Goal: Check status: Verify the current state of an ongoing process or item

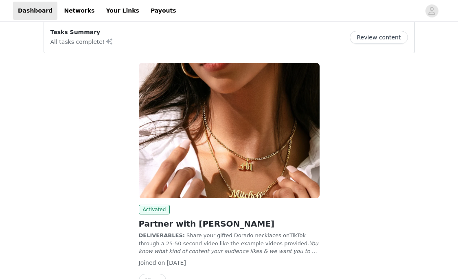
scroll to position [57, 0]
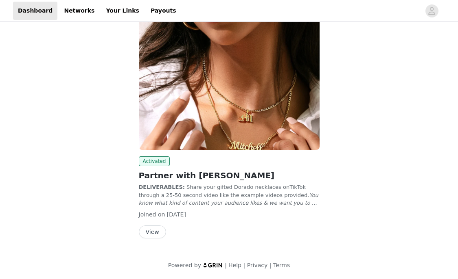
click at [157, 231] on button "View" at bounding box center [152, 232] width 27 height 13
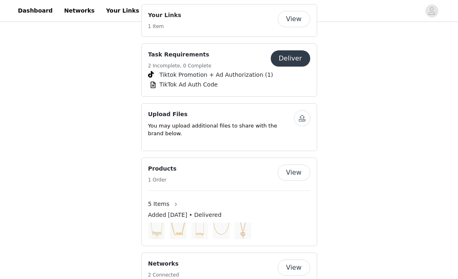
scroll to position [590, 0]
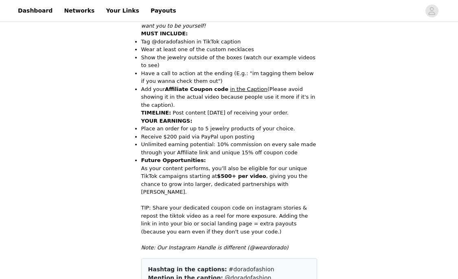
scroll to position [283, 0]
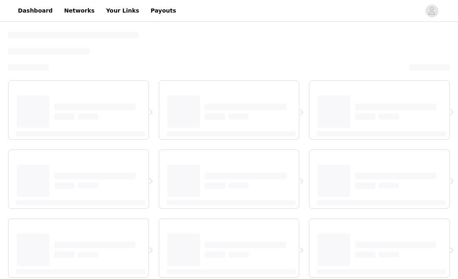
select select "12"
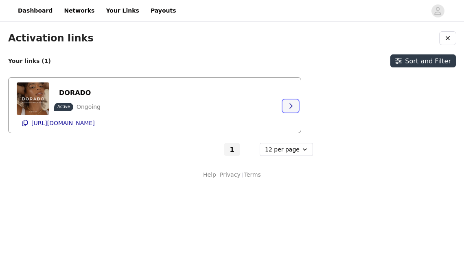
click at [292, 102] on button "button" at bounding box center [290, 106] width 16 height 13
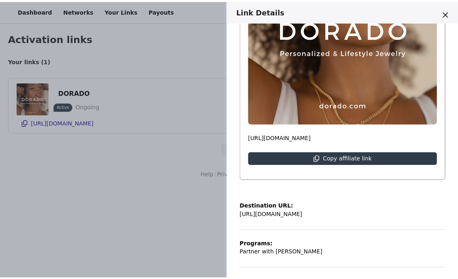
scroll to position [231, 0]
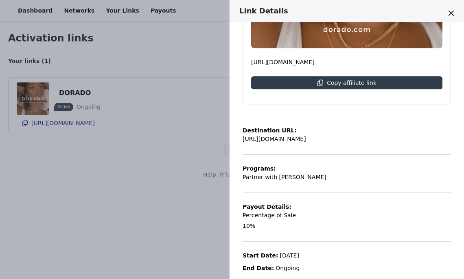
click at [142, 177] on div "Link Details DORADO Active Ongoing [URL][DOMAIN_NAME] Copy affiliate link Desti…" at bounding box center [232, 139] width 464 height 279
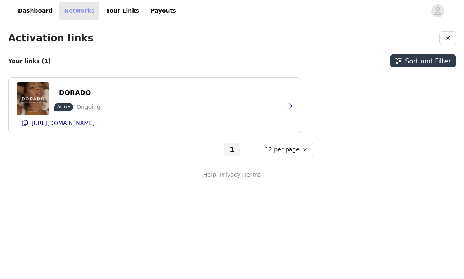
click at [59, 11] on link "Networks" at bounding box center [79, 11] width 40 height 18
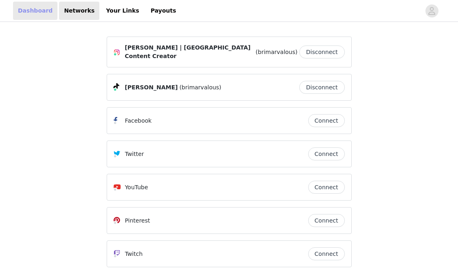
click at [45, 11] on link "Dashboard" at bounding box center [35, 11] width 44 height 18
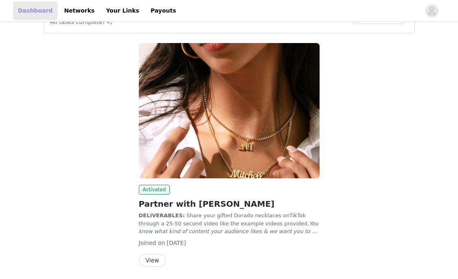
scroll to position [57, 0]
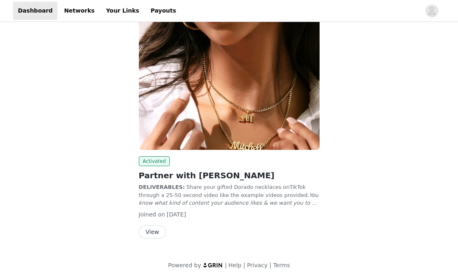
click at [155, 223] on div "Activated Partner with DORADO DELIVERABLES: Share your gifted Dorado necklaces …" at bounding box center [229, 198] width 181 height 82
click at [155, 230] on button "View" at bounding box center [152, 232] width 27 height 13
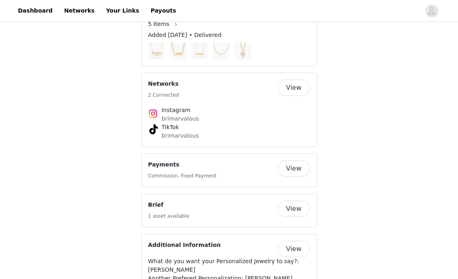
scroll to position [803, 0]
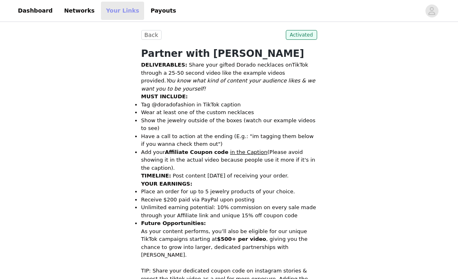
click at [114, 14] on link "Your Links" at bounding box center [122, 11] width 43 height 18
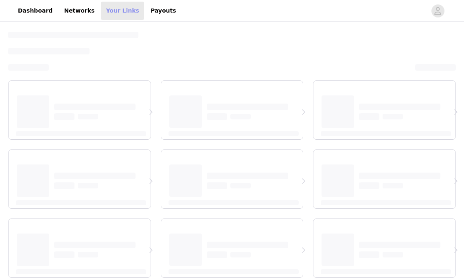
select select "12"
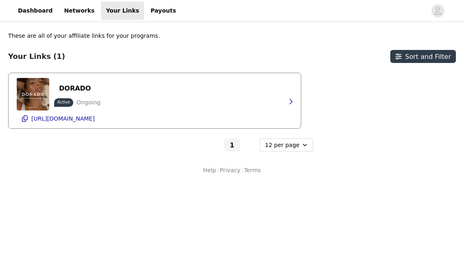
click at [93, 103] on p "Ongoing" at bounding box center [88, 102] width 24 height 9
click at [288, 99] on icon "button" at bounding box center [290, 101] width 7 height 7
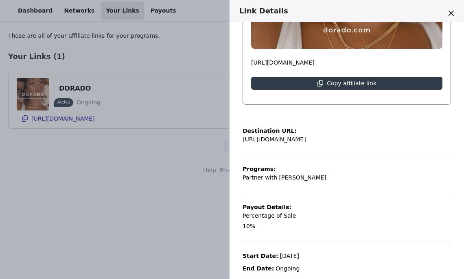
scroll to position [231, 0]
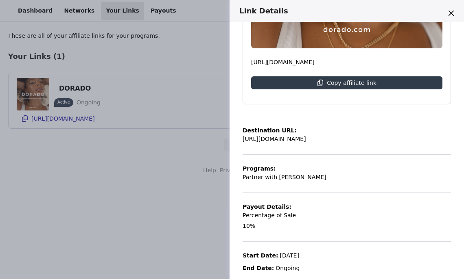
click at [203, 119] on div "Link Details DORADO Active Ongoing [URL][DOMAIN_NAME] Copy affiliate link Desti…" at bounding box center [232, 139] width 464 height 279
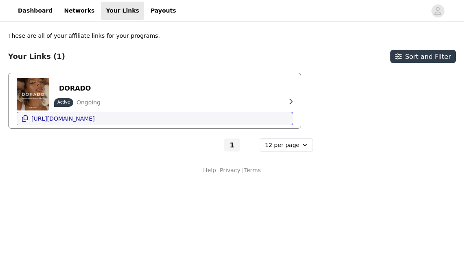
click at [95, 121] on p "[URL][DOMAIN_NAME]" at bounding box center [62, 119] width 63 height 7
